Goal: Information Seeking & Learning: Check status

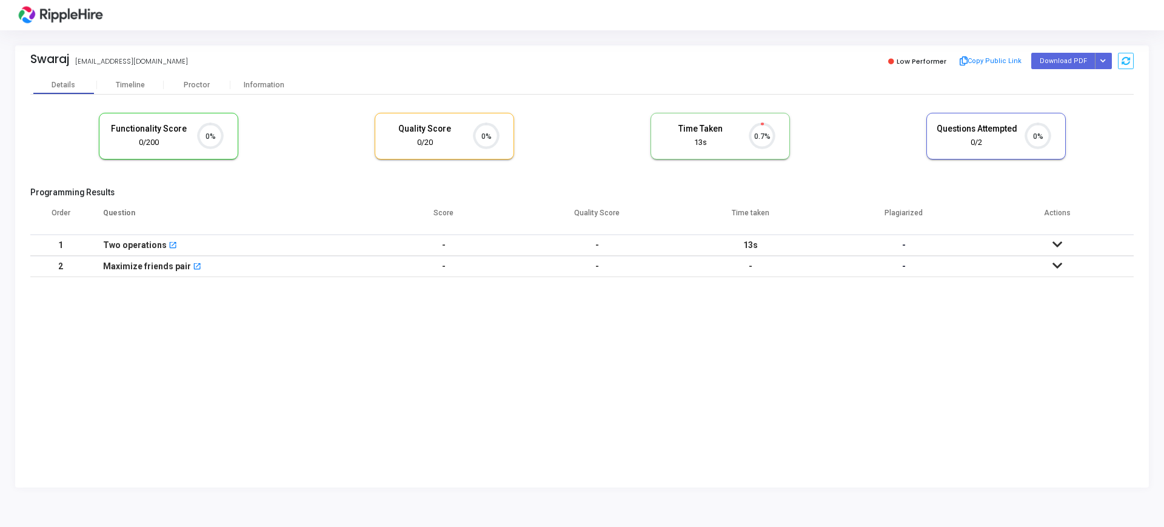
scroll to position [25, 31]
drag, startPoint x: 886, startPoint y: 66, endPoint x: 951, endPoint y: 60, distance: 65.2
click at [951, 60] on div "Low Performer Copy Public Link Download PDF Regenerate PDF" at bounding box center [861, 61] width 546 height 18
click at [895, 93] on div "Details Timeline Proctor Information" at bounding box center [581, 85] width 1103 height 18
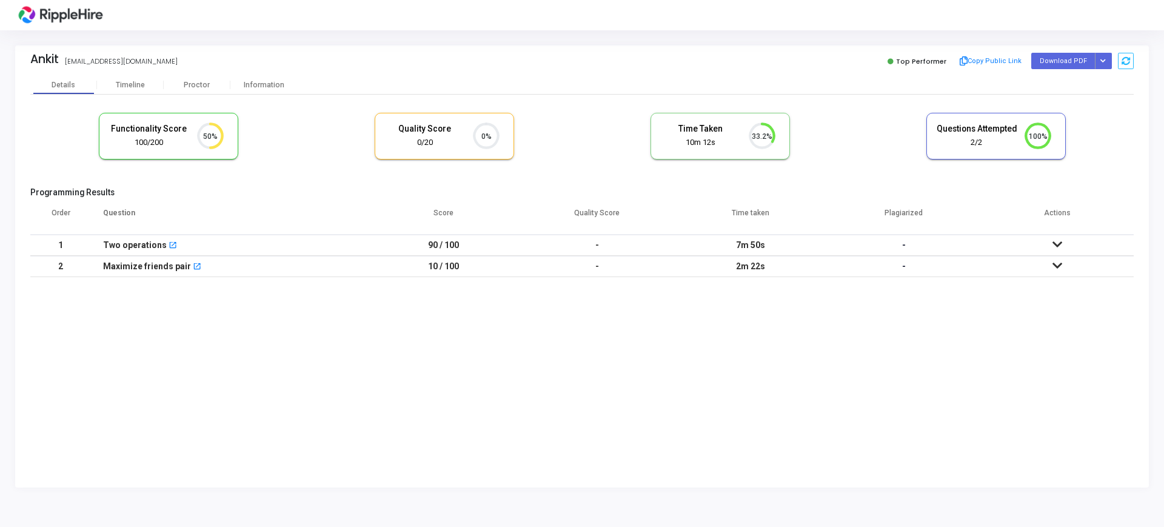
drag, startPoint x: 64, startPoint y: 64, endPoint x: 252, endPoint y: 73, distance: 187.6
click at [252, 73] on div "Ankit ankitchauhan8842@yopmail.com ankitchauhan8842@yopmail.com Top Performer C…" at bounding box center [581, 60] width 1103 height 30
copy div "ankitchauhan8842@yopmail.com"
click at [507, 426] on kt-portlet-body "Details Timeline Proctor Information Functionality Score 100/200 50% Quality Sc…" at bounding box center [582, 282] width 1134 height 412
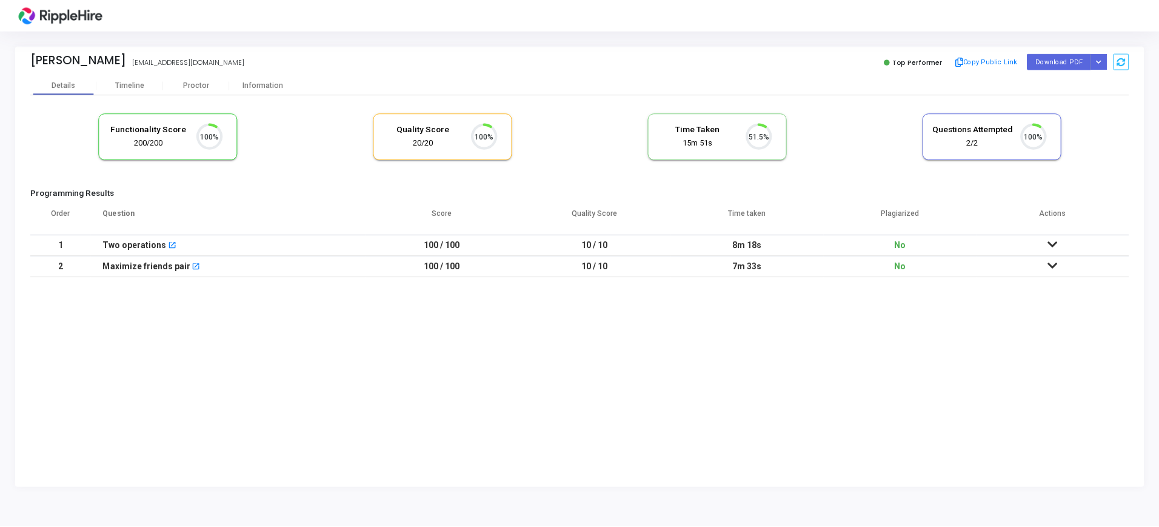
scroll to position [25, 31]
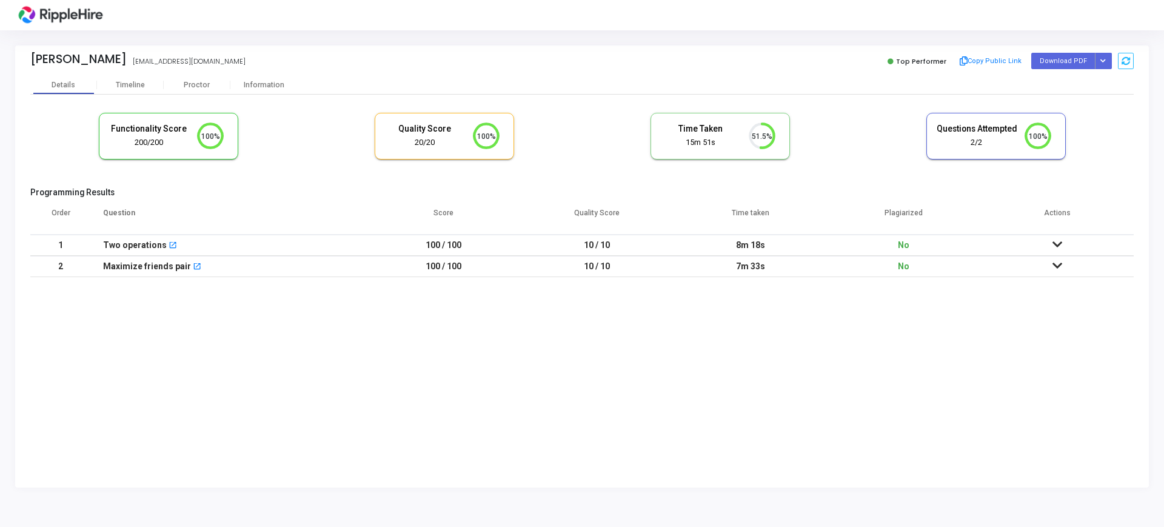
click at [1059, 241] on icon at bounding box center [1058, 244] width 10 height 8
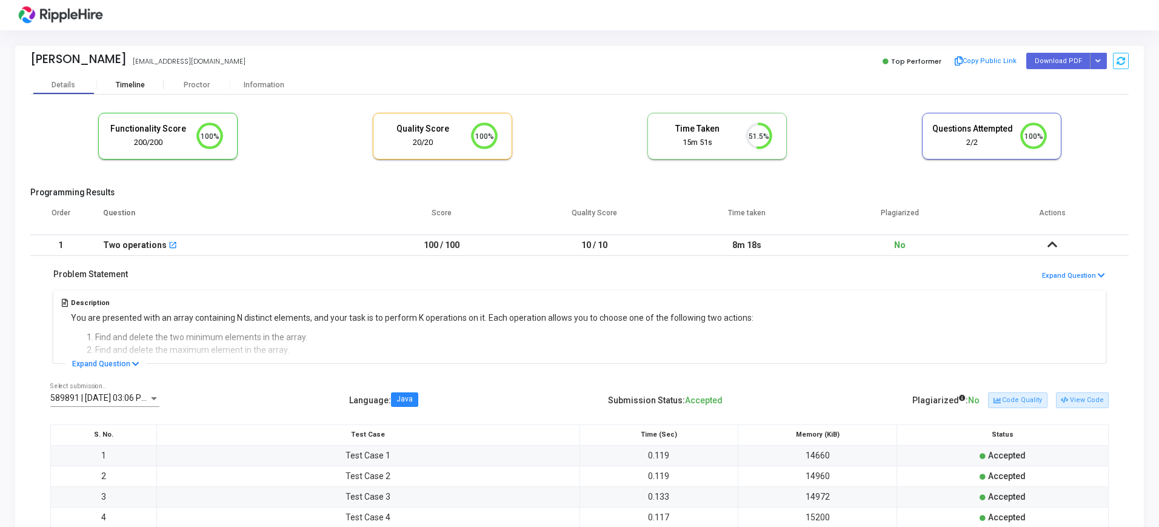
click at [131, 85] on div "Timeline" at bounding box center [130, 85] width 29 height 9
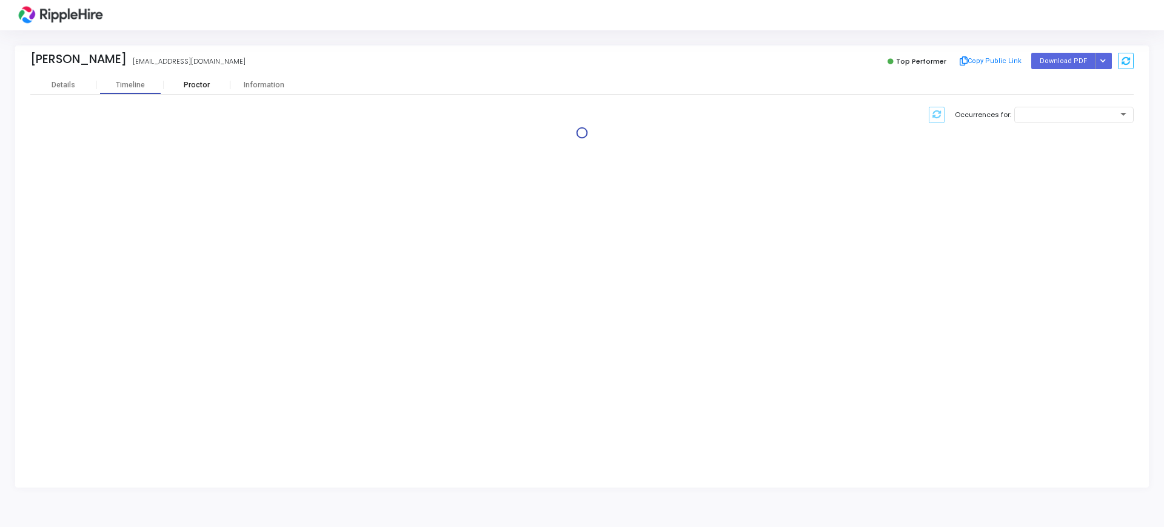
click at [189, 85] on div "Proctor" at bounding box center [197, 85] width 67 height 9
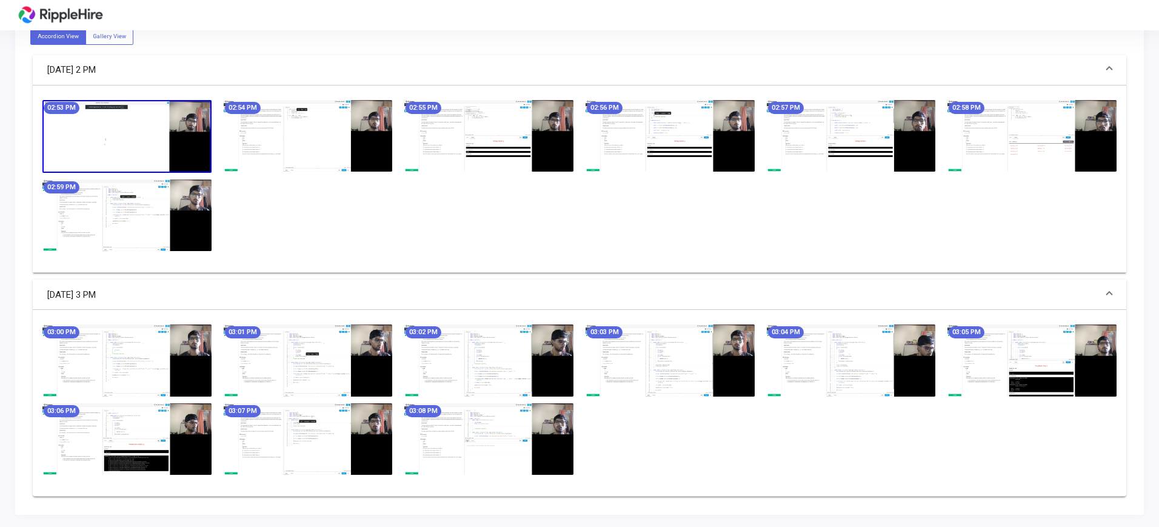
scroll to position [741, 0]
click at [611, 144] on img at bounding box center [670, 136] width 169 height 72
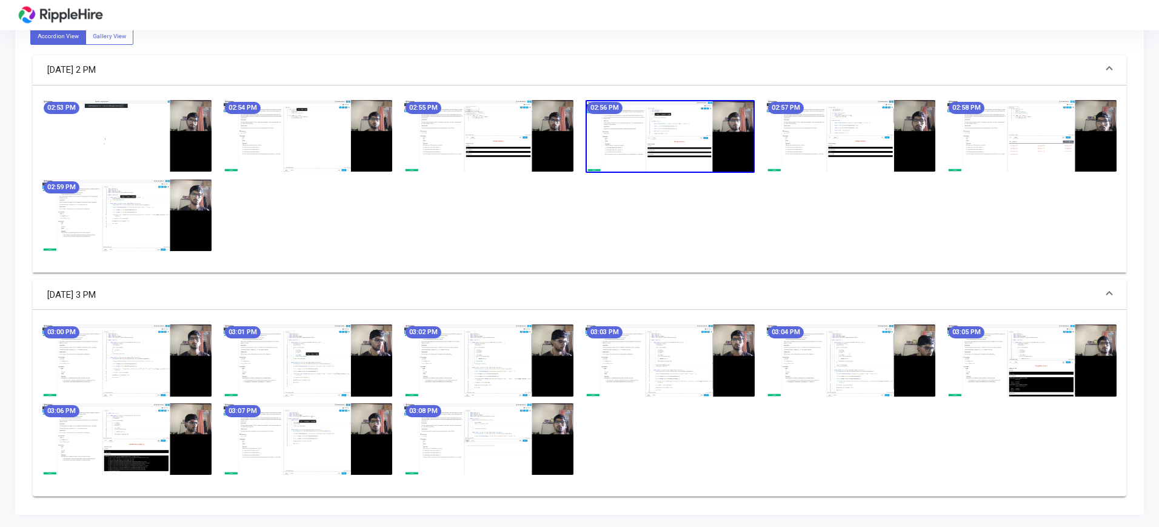
click at [611, 144] on img at bounding box center [670, 136] width 169 height 73
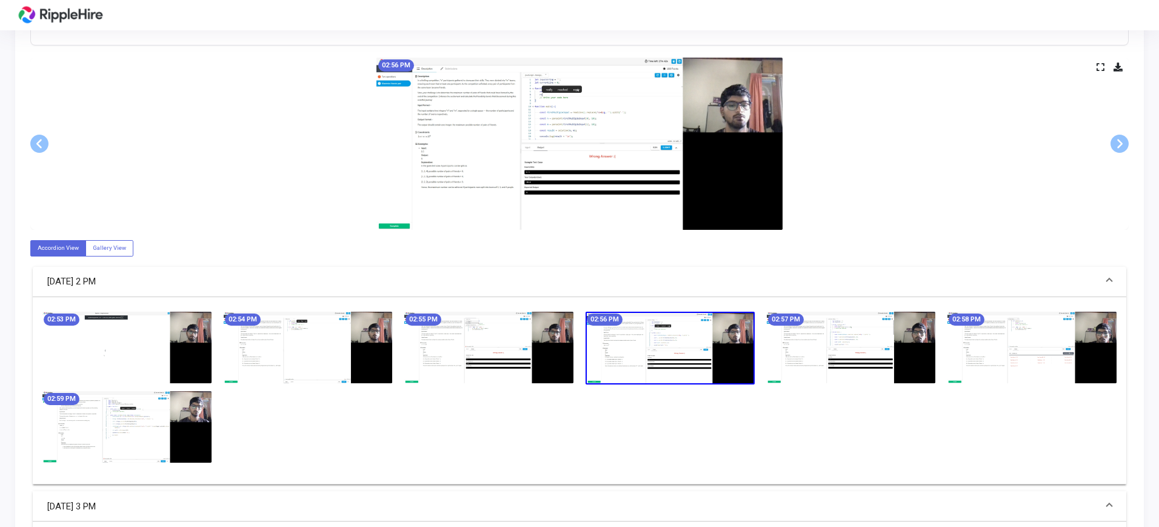
scroll to position [362, 0]
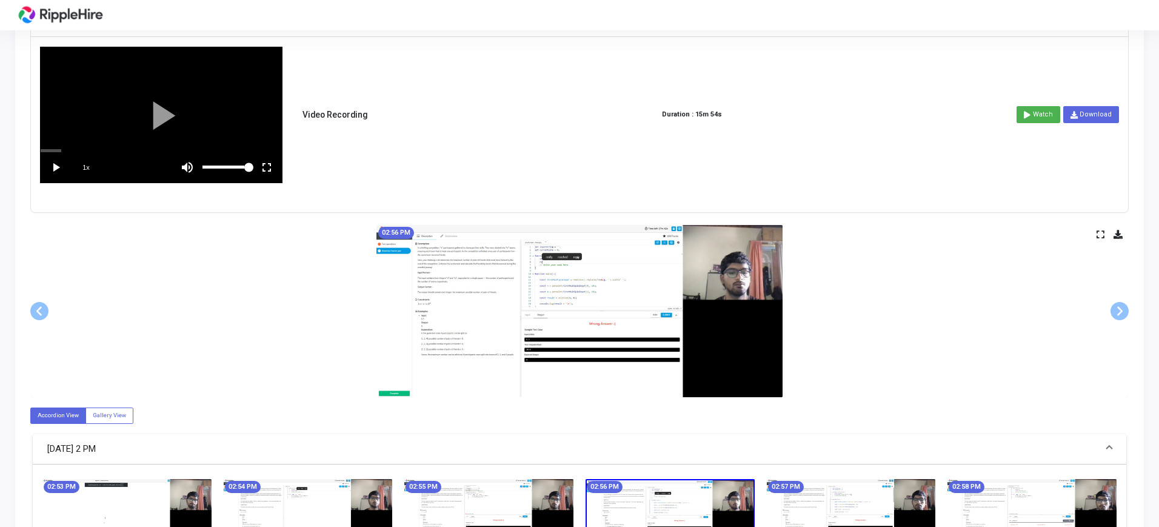
click at [1100, 234] on icon at bounding box center [1101, 234] width 8 height 7
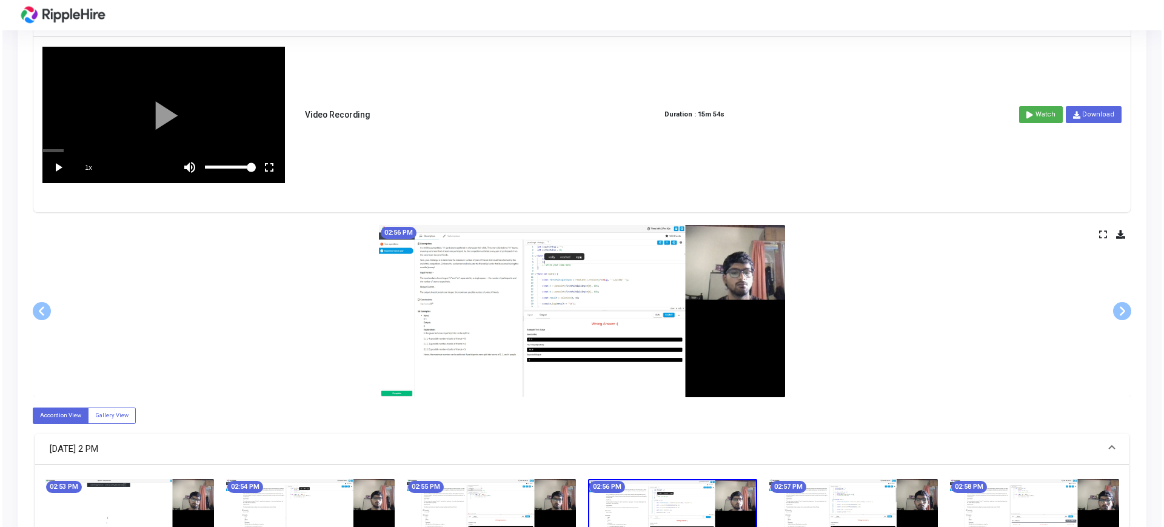
scroll to position [0, 0]
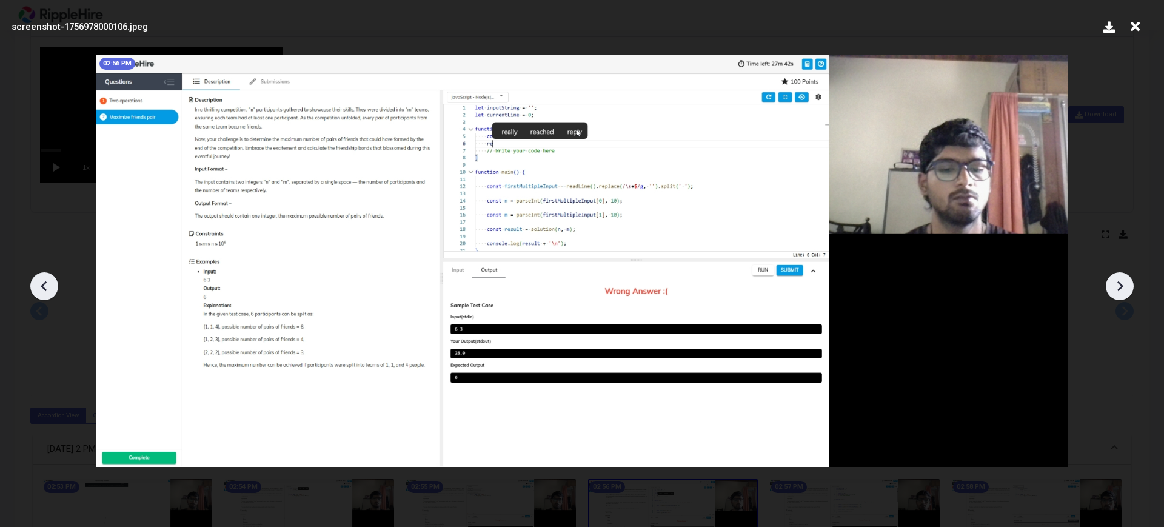
click at [938, 433] on img at bounding box center [581, 261] width 971 height 412
click at [1136, 25] on icon at bounding box center [1135, 26] width 19 height 23
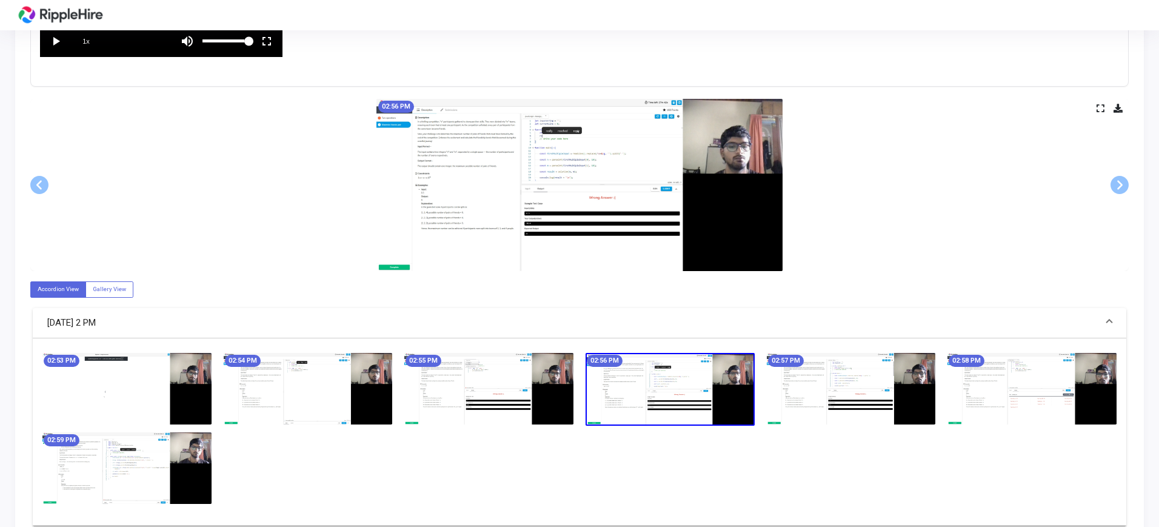
scroll to position [741, 0]
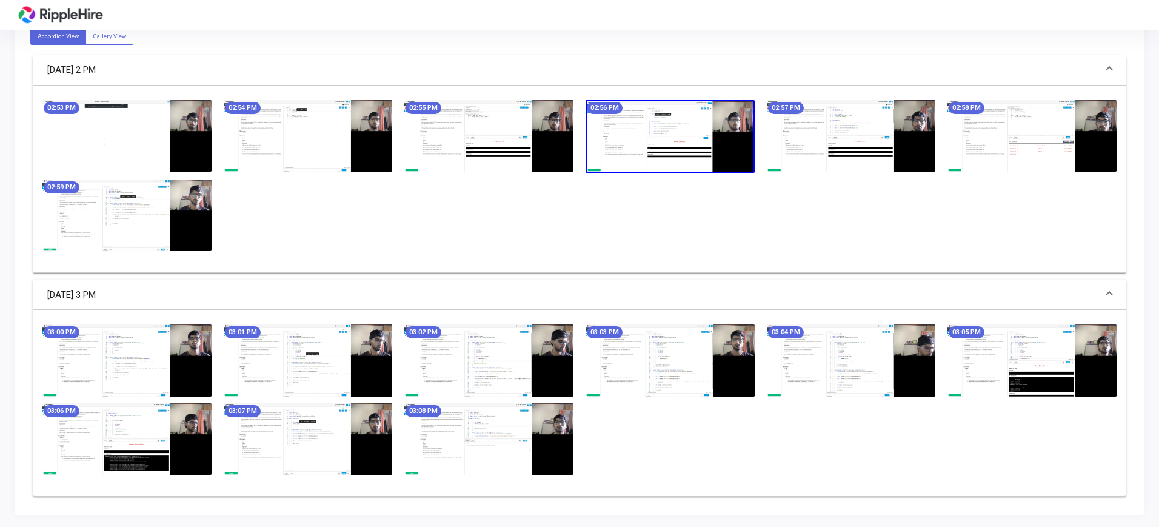
click at [648, 373] on img at bounding box center [670, 360] width 169 height 72
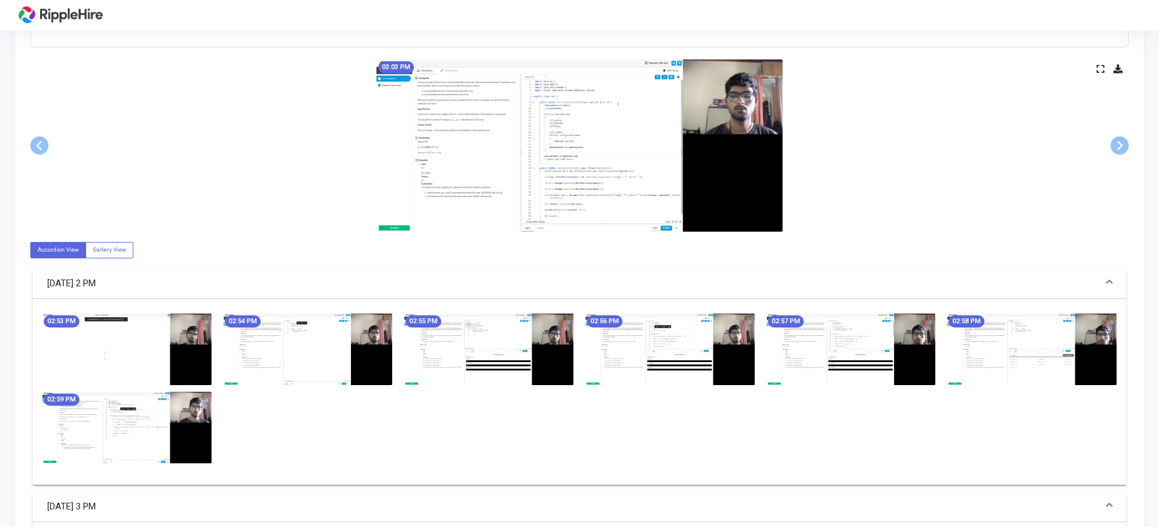
scroll to position [362, 0]
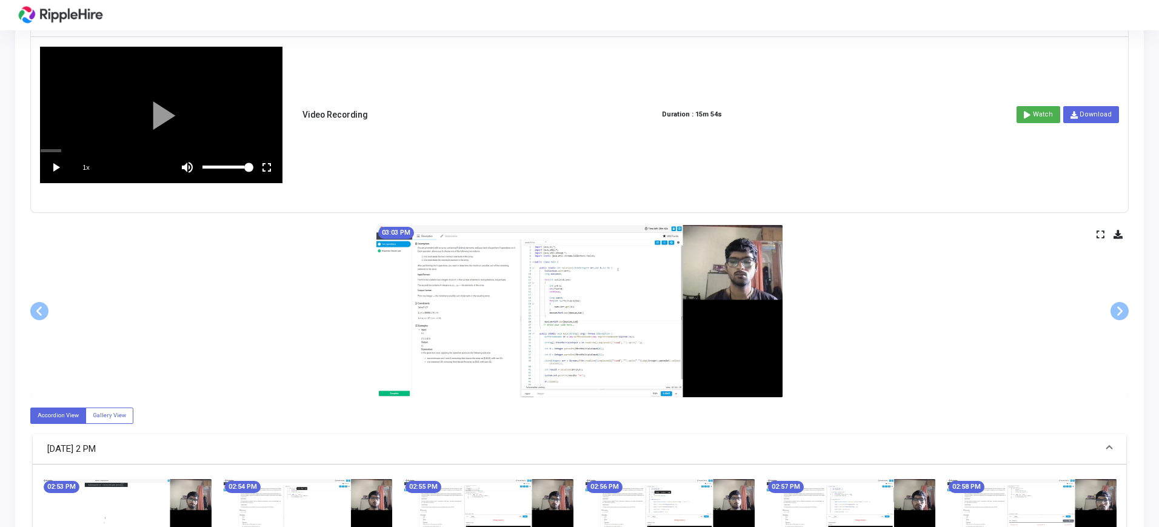
click at [1098, 235] on icon at bounding box center [1101, 234] width 8 height 7
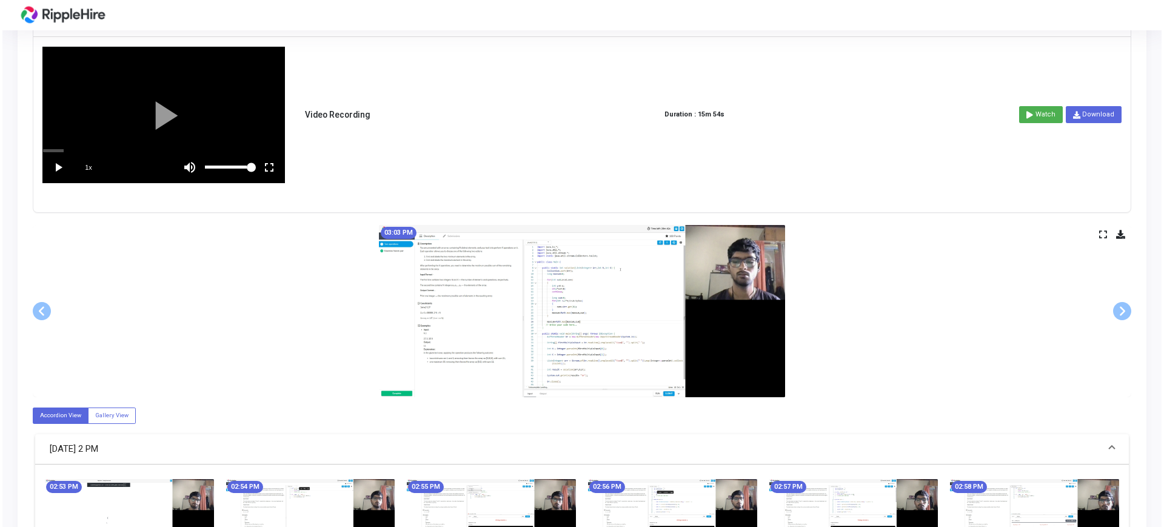
scroll to position [0, 0]
